Goal: Transaction & Acquisition: Download file/media

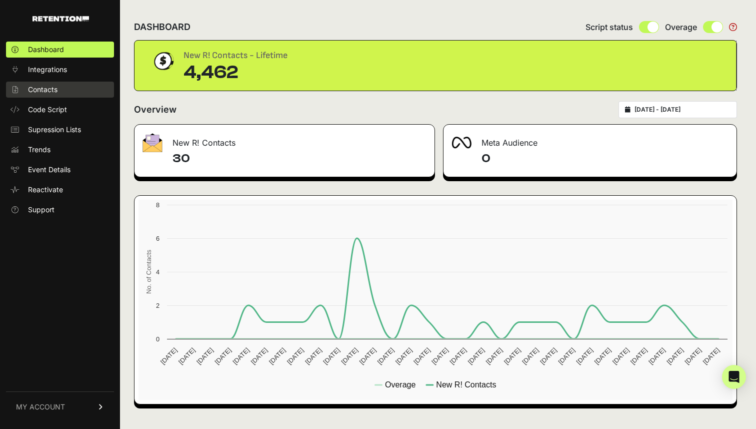
click at [68, 93] on link "Contacts" at bounding box center [60, 90] width 108 height 16
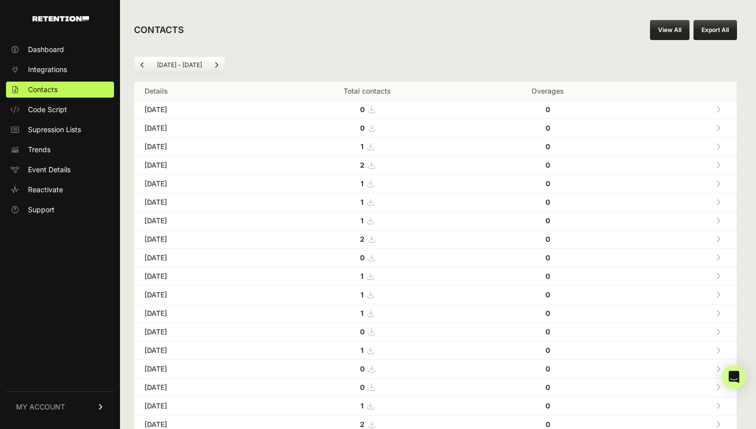
click at [663, 32] on link "View All" at bounding box center [670, 30] width 40 height 20
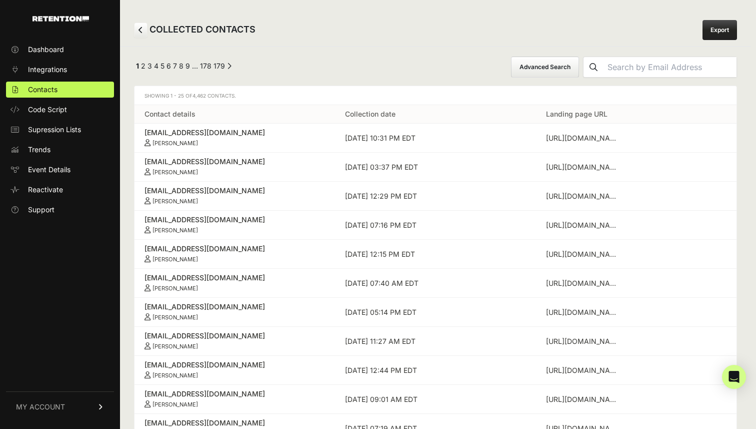
click at [710, 33] on link "Export" at bounding box center [720, 30] width 35 height 20
